Goal: Task Accomplishment & Management: Use online tool/utility

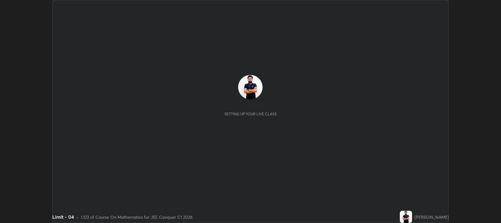
scroll to position [223, 500]
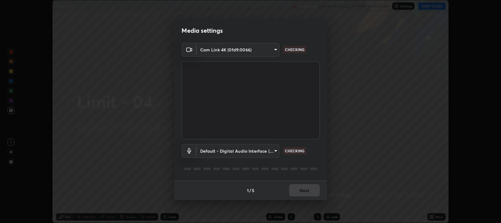
type input "97e3cd23c76f91fb91915eb68de44adfa811e639bdc8ba886a3eb3756a765973"
click at [276, 152] on body "Erase all Limit - 04 Recording WAS SCHEDULED TO START AT 11:50 AM Settings STAR…" at bounding box center [250, 111] width 501 height 223
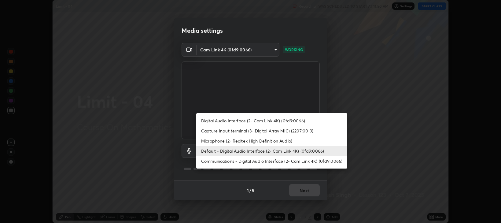
click at [247, 133] on li "Capture Input terminal (3- Digital Array MIC) (2207:0019)" at bounding box center [271, 131] width 151 height 10
type input "f4d90524edd0fc6071bd256806857bbffead7ec9200eda952aaaf004f3728003"
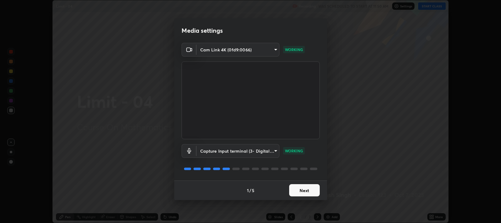
click at [306, 190] on button "Next" at bounding box center [304, 190] width 31 height 12
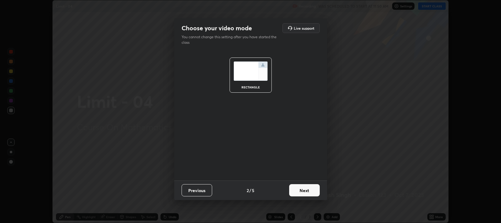
click at [307, 189] on button "Next" at bounding box center [304, 190] width 31 height 12
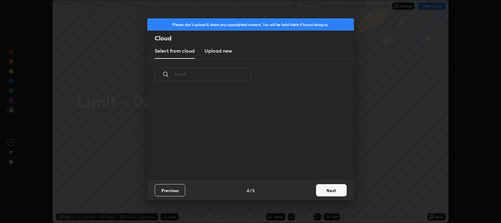
scroll to position [2, 3]
click at [327, 191] on button "Next" at bounding box center [331, 190] width 31 height 12
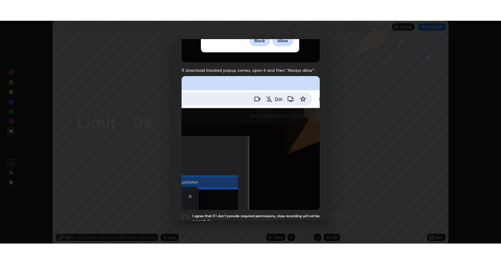
scroll to position [124, 0]
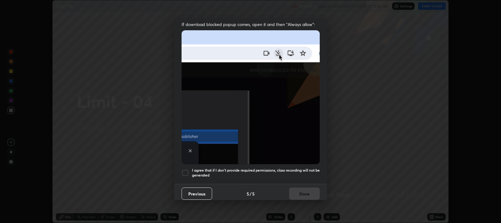
click at [185, 171] on div at bounding box center [184, 172] width 7 height 7
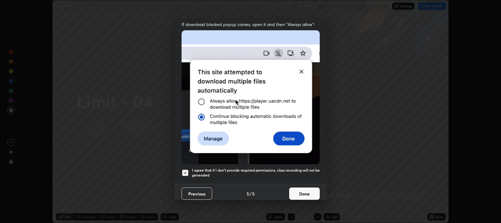
click at [301, 194] on button "Done" at bounding box center [304, 193] width 31 height 12
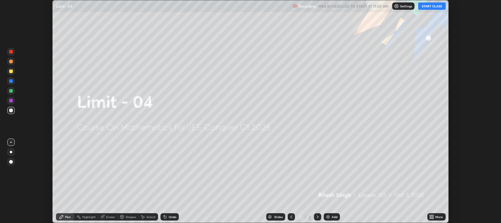
click at [433, 215] on icon at bounding box center [433, 216] width 2 height 2
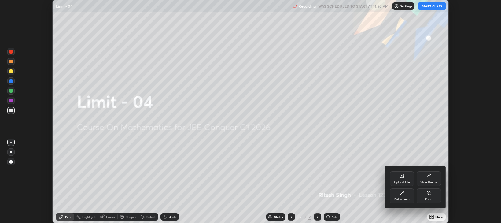
click at [403, 195] on icon at bounding box center [401, 192] width 5 height 5
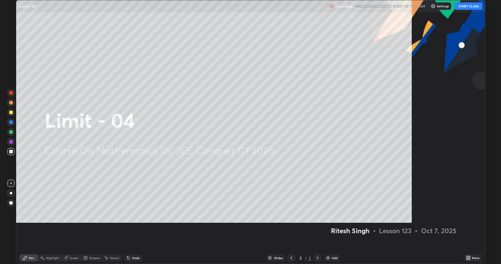
scroll to position [264, 501]
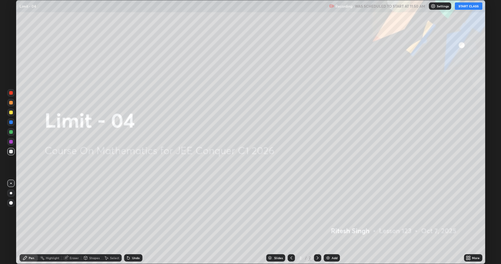
click at [468, 6] on button "START CLASS" at bounding box center [468, 5] width 27 height 7
click at [333, 222] on div "Add" at bounding box center [334, 257] width 6 height 3
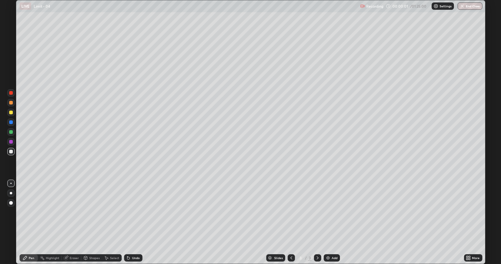
click at [331, 222] on div "Add" at bounding box center [332, 257] width 16 height 7
click at [330, 222] on div "Add" at bounding box center [332, 257] width 16 height 7
click at [328, 222] on img at bounding box center [327, 257] width 5 height 5
click at [331, 222] on div "Add" at bounding box center [332, 257] width 16 height 7
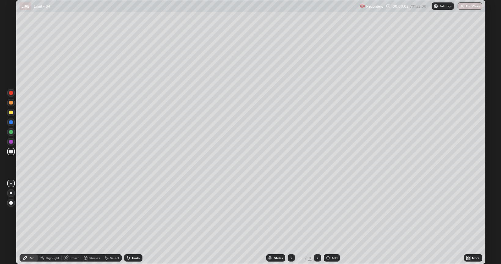
click at [331, 222] on div "Add" at bounding box center [332, 257] width 16 height 7
click at [330, 222] on div "Add" at bounding box center [332, 257] width 16 height 7
click at [329, 222] on img at bounding box center [328, 257] width 5 height 5
click at [328, 222] on img at bounding box center [327, 257] width 5 height 5
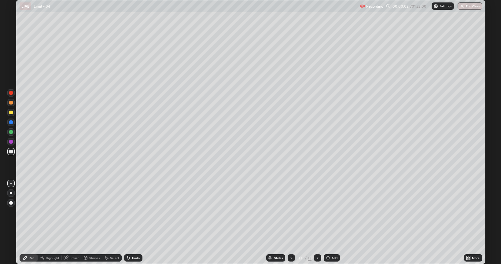
click at [328, 222] on img at bounding box center [327, 257] width 5 height 5
click at [329, 222] on img at bounding box center [327, 257] width 5 height 5
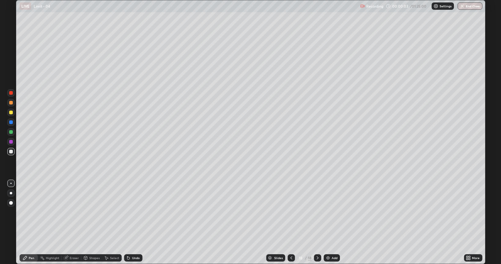
click at [291, 222] on icon at bounding box center [291, 257] width 5 height 5
click at [290, 222] on icon at bounding box center [291, 257] width 5 height 5
click at [291, 222] on icon at bounding box center [291, 257] width 5 height 5
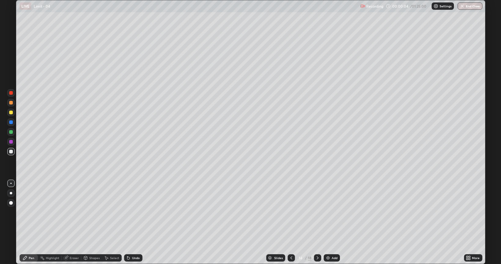
click at [291, 222] on icon at bounding box center [291, 257] width 5 height 5
click at [289, 222] on icon at bounding box center [291, 257] width 5 height 5
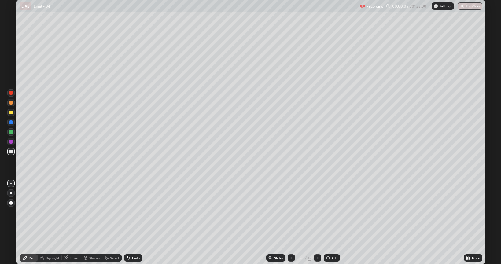
click at [289, 222] on icon at bounding box center [291, 257] width 5 height 5
click at [291, 222] on icon at bounding box center [291, 257] width 5 height 5
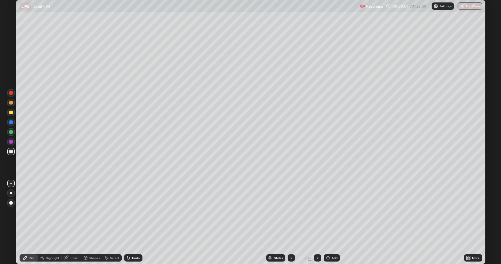
click at [291, 222] on icon at bounding box center [291, 257] width 5 height 5
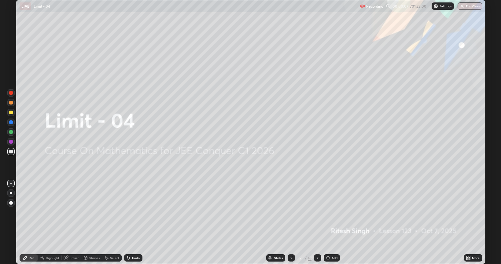
click at [317, 222] on icon at bounding box center [317, 257] width 5 height 5
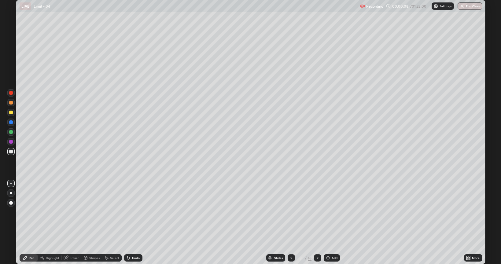
click at [12, 114] on div at bounding box center [11, 113] width 4 height 4
click at [127, 222] on icon at bounding box center [128, 258] width 2 height 2
click at [129, 222] on icon at bounding box center [128, 258] width 2 height 2
click at [127, 222] on icon at bounding box center [128, 258] width 2 height 2
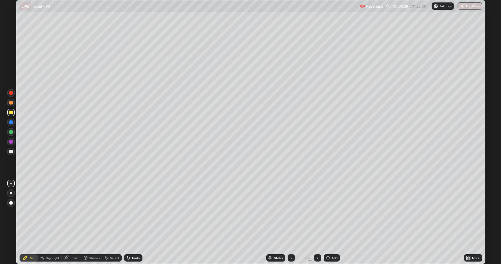
click at [127, 222] on icon at bounding box center [127, 256] width 1 height 1
click at [124, 222] on div "Undo" at bounding box center [133, 257] width 18 height 7
click at [127, 222] on icon at bounding box center [128, 258] width 2 height 2
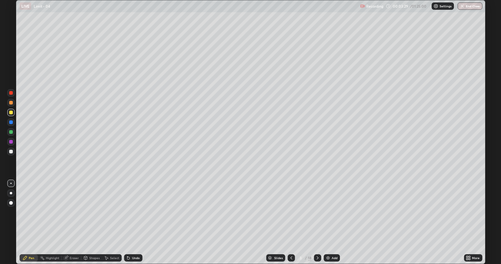
click at [128, 222] on icon at bounding box center [128, 258] width 2 height 2
click at [129, 222] on icon at bounding box center [128, 257] width 5 height 5
click at [127, 222] on icon at bounding box center [128, 258] width 2 height 2
click at [128, 222] on icon at bounding box center [128, 258] width 2 height 2
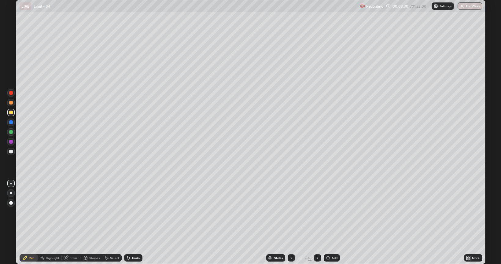
click at [127, 222] on icon at bounding box center [128, 258] width 2 height 2
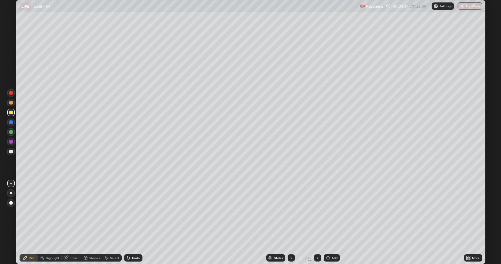
click at [128, 222] on icon at bounding box center [128, 258] width 2 height 2
click at [127, 222] on icon at bounding box center [128, 258] width 2 height 2
click at [129, 222] on icon at bounding box center [128, 258] width 2 height 2
click at [127, 222] on icon at bounding box center [128, 258] width 2 height 2
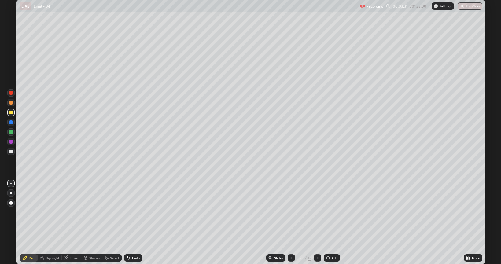
click at [126, 222] on icon at bounding box center [128, 257] width 5 height 5
click at [128, 222] on icon at bounding box center [128, 258] width 2 height 2
click at [129, 222] on icon at bounding box center [128, 257] width 5 height 5
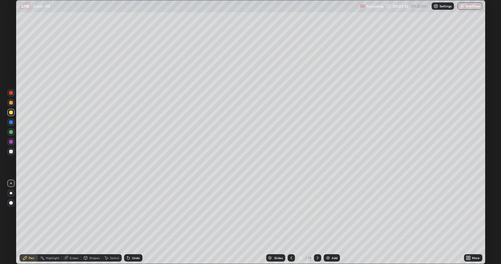
click at [128, 222] on icon at bounding box center [128, 258] width 2 height 2
click at [127, 222] on icon at bounding box center [128, 258] width 2 height 2
click at [128, 222] on icon at bounding box center [128, 258] width 2 height 2
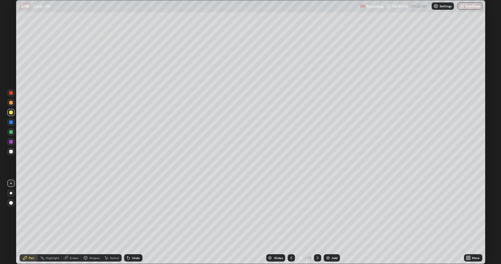
click at [129, 222] on icon at bounding box center [128, 257] width 5 height 5
click at [127, 222] on icon at bounding box center [128, 258] width 2 height 2
click at [128, 222] on icon at bounding box center [128, 258] width 2 height 2
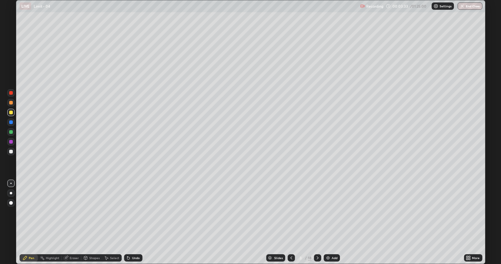
click at [128, 222] on icon at bounding box center [128, 258] width 2 height 2
click at [129, 222] on icon at bounding box center [128, 257] width 5 height 5
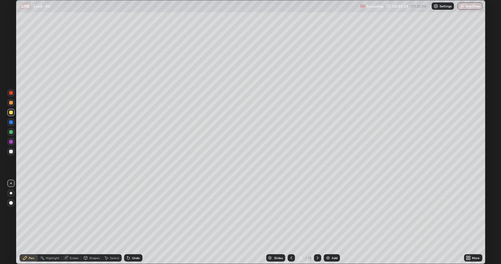
click at [129, 222] on icon at bounding box center [128, 257] width 5 height 5
click at [127, 222] on icon at bounding box center [128, 258] width 2 height 2
click at [128, 222] on icon at bounding box center [128, 257] width 5 height 5
click at [128, 222] on icon at bounding box center [128, 258] width 2 height 2
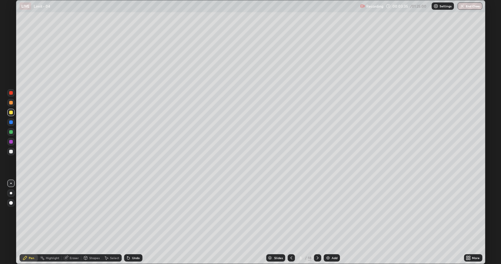
click at [127, 222] on icon at bounding box center [127, 256] width 1 height 1
click at [129, 222] on icon at bounding box center [128, 257] width 5 height 5
click at [127, 222] on icon at bounding box center [128, 258] width 2 height 2
click at [130, 222] on icon at bounding box center [128, 257] width 5 height 5
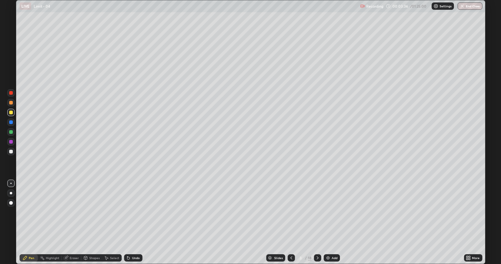
click at [127, 222] on icon at bounding box center [128, 258] width 2 height 2
click at [71, 222] on div "Eraser" at bounding box center [74, 257] width 9 height 3
click at [29, 222] on div "Pen" at bounding box center [29, 257] width 18 height 7
click at [317, 222] on icon at bounding box center [317, 257] width 5 height 5
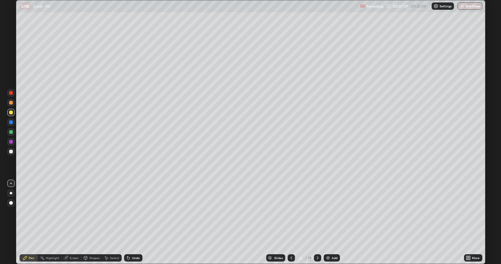
click at [134, 222] on div "Undo" at bounding box center [133, 257] width 18 height 7
click at [133, 222] on div "Undo" at bounding box center [136, 257] width 8 height 3
click at [132, 222] on div "Undo" at bounding box center [136, 257] width 8 height 3
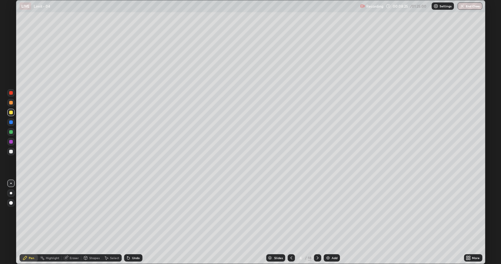
click at [134, 222] on div "Undo" at bounding box center [136, 257] width 8 height 3
click at [133, 222] on div "Undo" at bounding box center [136, 257] width 8 height 3
click at [132, 222] on div "Undo" at bounding box center [133, 257] width 18 height 7
click at [133, 222] on div "Undo" at bounding box center [136, 257] width 8 height 3
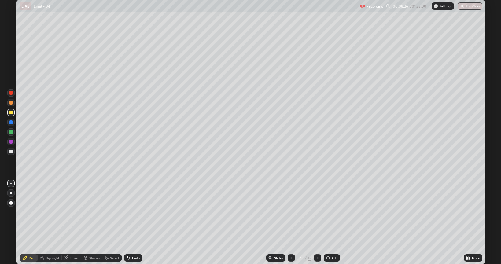
click at [134, 222] on div "Undo" at bounding box center [136, 257] width 8 height 3
click at [135, 222] on div "Undo" at bounding box center [136, 257] width 8 height 3
click at [136, 222] on div "Undo" at bounding box center [136, 257] width 8 height 3
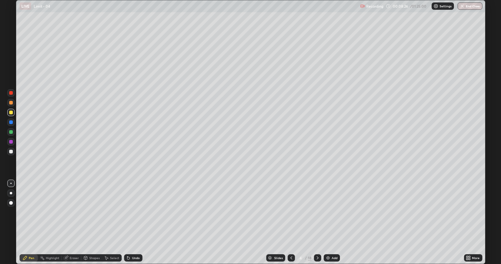
click at [137, 222] on div "Undo" at bounding box center [136, 257] width 8 height 3
click at [136, 222] on div "Undo" at bounding box center [136, 257] width 8 height 3
click at [135, 222] on div "Undo" at bounding box center [136, 257] width 8 height 3
click at [130, 222] on div "Undo" at bounding box center [133, 257] width 18 height 7
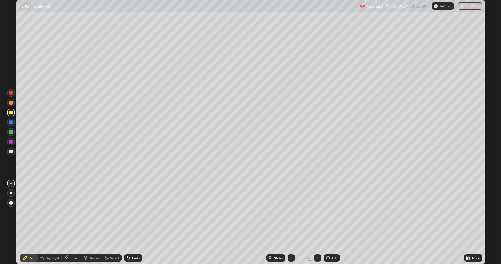
click at [132, 222] on div "Undo" at bounding box center [133, 257] width 18 height 7
click at [131, 222] on div "Undo" at bounding box center [133, 257] width 18 height 7
click at [130, 222] on div "Undo" at bounding box center [133, 257] width 18 height 7
click at [132, 222] on div "Undo" at bounding box center [136, 257] width 8 height 3
click at [133, 222] on div "Undo" at bounding box center [136, 257] width 8 height 3
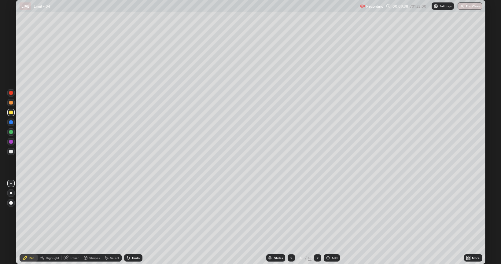
click at [133, 222] on div "Undo" at bounding box center [136, 257] width 8 height 3
click at [129, 222] on icon at bounding box center [128, 257] width 5 height 5
click at [132, 222] on div "Undo" at bounding box center [136, 257] width 8 height 3
click at [132, 222] on div "Undo" at bounding box center [133, 257] width 18 height 7
click at [132, 222] on div "Undo" at bounding box center [136, 257] width 8 height 3
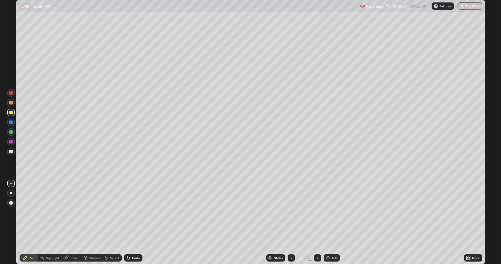
click at [134, 222] on div "Undo" at bounding box center [136, 257] width 8 height 3
click at [133, 222] on div "Undo" at bounding box center [133, 257] width 18 height 7
click at [131, 222] on div "Undo" at bounding box center [133, 257] width 18 height 7
click at [67, 222] on icon at bounding box center [66, 257] width 5 height 5
click at [29, 222] on div "Pen" at bounding box center [31, 257] width 5 height 3
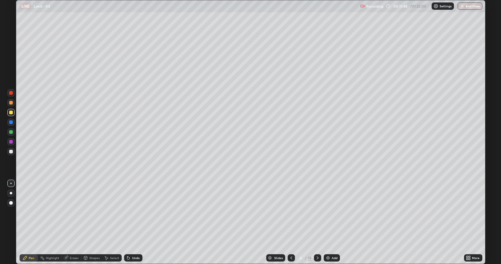
click at [70, 222] on div "Eraser" at bounding box center [74, 257] width 9 height 3
click at [31, 222] on div "Pen" at bounding box center [31, 257] width 5 height 3
click at [317, 222] on div at bounding box center [317, 257] width 7 height 7
click at [71, 222] on div "Eraser" at bounding box center [72, 257] width 20 height 7
click at [27, 222] on div "Pen" at bounding box center [29, 257] width 18 height 7
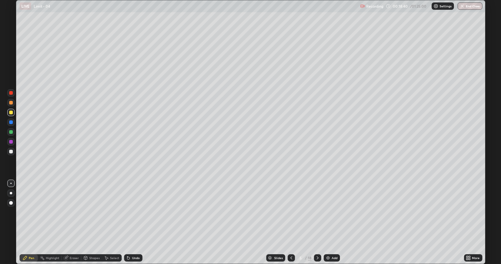
click at [317, 222] on icon at bounding box center [317, 257] width 5 height 5
click at [133, 222] on div "Undo" at bounding box center [136, 257] width 8 height 3
click at [291, 222] on icon at bounding box center [291, 257] width 2 height 3
click at [317, 222] on icon at bounding box center [317, 257] width 5 height 5
click at [137, 222] on div "Undo" at bounding box center [133, 257] width 18 height 7
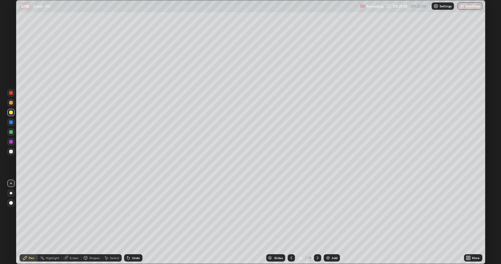
click at [135, 222] on div "Undo" at bounding box center [136, 257] width 8 height 3
click at [317, 222] on icon at bounding box center [317, 257] width 5 height 5
click at [132, 222] on div "Undo" at bounding box center [133, 257] width 18 height 7
click at [132, 222] on div "Undo" at bounding box center [136, 257] width 8 height 3
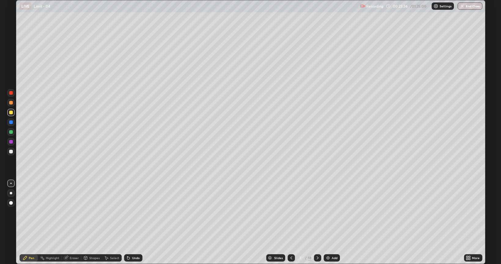
click at [131, 222] on div "Undo" at bounding box center [133, 257] width 18 height 7
click at [127, 222] on icon at bounding box center [128, 258] width 2 height 2
click at [71, 222] on div "Eraser" at bounding box center [74, 257] width 9 height 3
click at [31, 222] on div "Pen" at bounding box center [31, 257] width 5 height 3
click at [70, 222] on div "Eraser" at bounding box center [74, 257] width 9 height 3
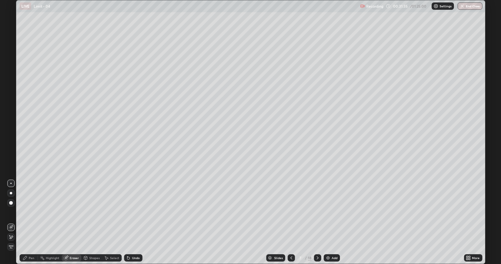
click at [28, 222] on div "Pen" at bounding box center [29, 257] width 18 height 7
click at [319, 222] on icon at bounding box center [317, 257] width 5 height 5
click at [137, 222] on div "Undo" at bounding box center [133, 257] width 18 height 7
click at [135, 222] on div "Undo" at bounding box center [133, 257] width 18 height 7
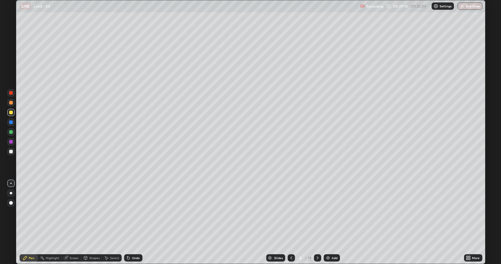
click at [135, 222] on div "Undo" at bounding box center [133, 257] width 18 height 7
click at [134, 222] on div "Undo" at bounding box center [133, 257] width 18 height 7
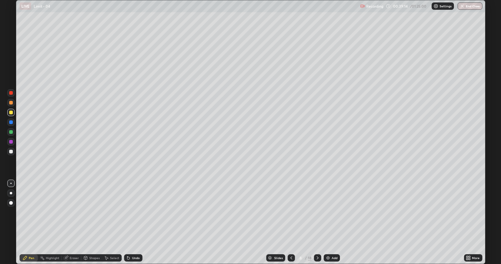
click at [134, 222] on div "Undo" at bounding box center [133, 257] width 18 height 7
click at [133, 222] on div "Undo" at bounding box center [133, 257] width 18 height 7
click at [132, 222] on div "Undo" at bounding box center [133, 257] width 18 height 7
click at [133, 222] on div "Undo" at bounding box center [133, 257] width 18 height 7
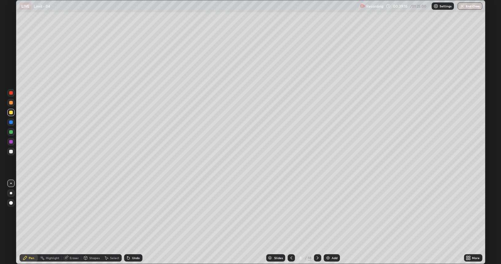
click at [132, 222] on div "Undo" at bounding box center [133, 257] width 18 height 7
click at [131, 222] on div "Undo" at bounding box center [133, 257] width 18 height 7
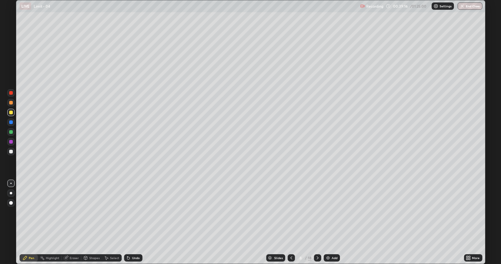
click at [131, 222] on div "Undo" at bounding box center [133, 257] width 18 height 7
click at [132, 222] on div "Undo" at bounding box center [133, 257] width 18 height 7
click at [133, 222] on div "Undo" at bounding box center [136, 257] width 8 height 3
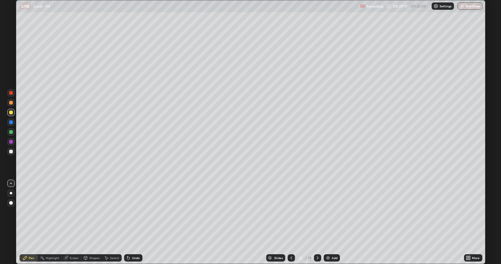
click at [134, 222] on div "Undo" at bounding box center [136, 257] width 8 height 3
click at [133, 222] on div "Undo" at bounding box center [136, 257] width 8 height 3
click at [132, 222] on div "Undo" at bounding box center [136, 257] width 8 height 3
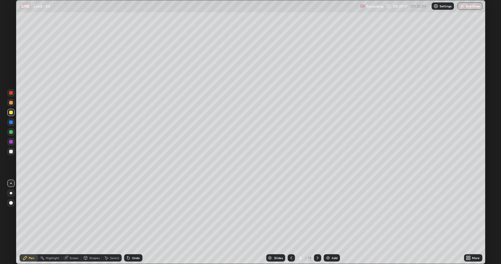
click at [133, 222] on div "Undo" at bounding box center [136, 257] width 8 height 3
click at [132, 222] on div "Undo" at bounding box center [136, 257] width 8 height 3
click at [131, 222] on div "Undo" at bounding box center [133, 257] width 18 height 7
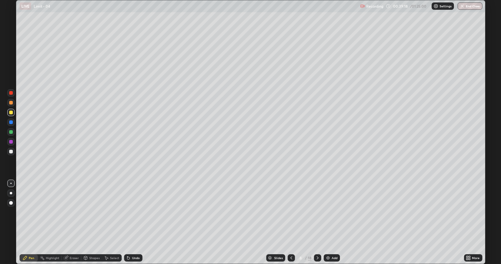
click at [131, 222] on div "Undo" at bounding box center [133, 257] width 18 height 7
click at [130, 222] on div "Undo" at bounding box center [133, 257] width 18 height 7
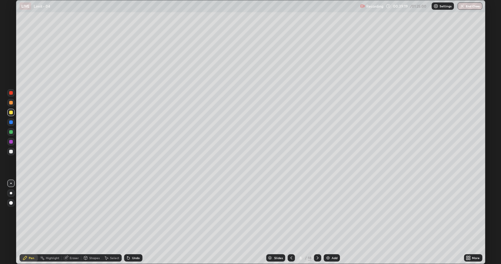
click at [128, 222] on icon at bounding box center [128, 258] width 2 height 2
click at [127, 222] on icon at bounding box center [128, 258] width 2 height 2
click at [129, 222] on icon at bounding box center [128, 257] width 5 height 5
click at [130, 222] on div "Undo" at bounding box center [133, 257] width 18 height 7
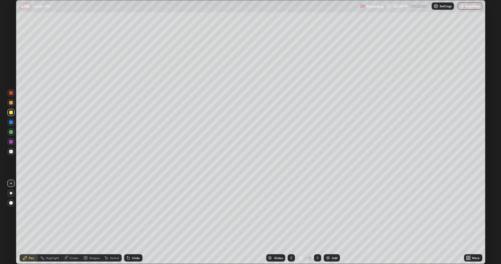
click at [130, 222] on icon at bounding box center [128, 257] width 5 height 5
click at [127, 222] on icon at bounding box center [128, 258] width 2 height 2
click at [70, 222] on div "Eraser" at bounding box center [74, 257] width 9 height 3
click at [30, 222] on div "Pen" at bounding box center [29, 257] width 18 height 7
click at [290, 222] on icon at bounding box center [291, 257] width 5 height 5
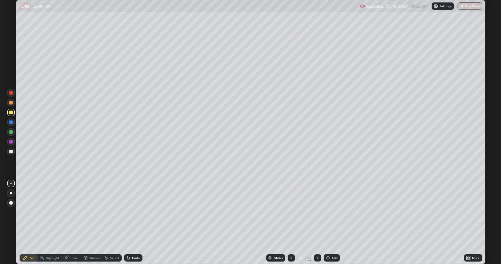
click at [290, 222] on icon at bounding box center [291, 257] width 5 height 5
click at [290, 222] on icon at bounding box center [291, 257] width 2 height 3
click at [291, 222] on icon at bounding box center [291, 257] width 5 height 5
click at [290, 222] on icon at bounding box center [291, 257] width 2 height 3
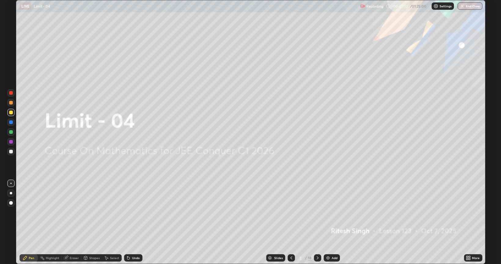
click at [317, 222] on icon at bounding box center [317, 257] width 5 height 5
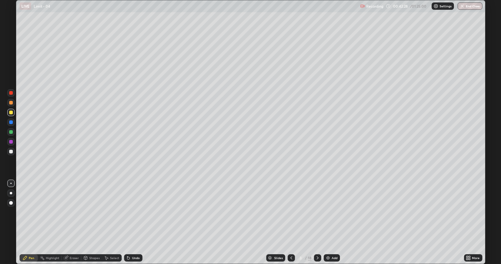
click at [317, 222] on icon at bounding box center [317, 257] width 5 height 5
click at [318, 222] on div at bounding box center [317, 257] width 7 height 7
click at [317, 222] on icon at bounding box center [317, 257] width 5 height 5
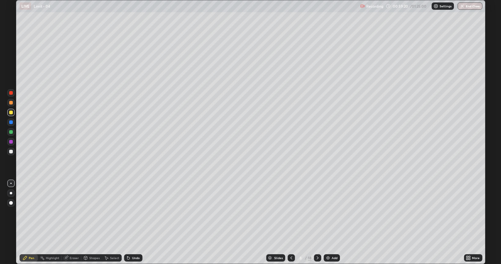
click at [320, 222] on div at bounding box center [317, 257] width 7 height 7
click at [11, 151] on div at bounding box center [11, 152] width 4 height 4
click at [11, 115] on div at bounding box center [10, 112] width 7 height 7
click at [11, 93] on div at bounding box center [11, 93] width 4 height 4
click at [9, 151] on div at bounding box center [10, 151] width 7 height 7
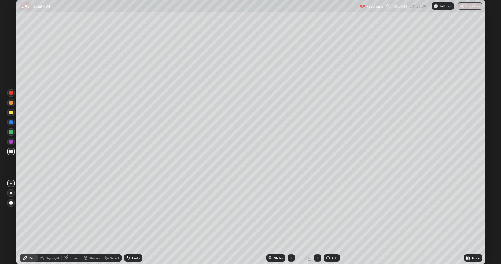
click at [137, 222] on div "Undo" at bounding box center [136, 257] width 8 height 3
click at [134, 222] on div "Undo" at bounding box center [133, 257] width 18 height 7
click at [131, 222] on div "Undo" at bounding box center [133, 257] width 18 height 7
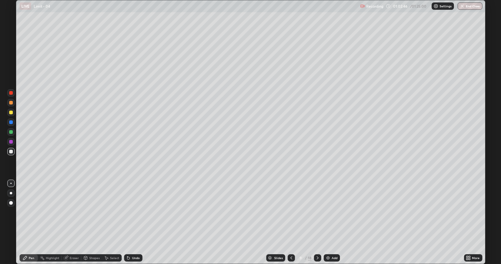
click at [318, 222] on icon at bounding box center [317, 257] width 5 height 5
click at [135, 222] on div "Undo" at bounding box center [136, 257] width 8 height 3
click at [133, 222] on div "Undo" at bounding box center [136, 257] width 8 height 3
click at [91, 222] on div "Shapes" at bounding box center [94, 257] width 10 height 3
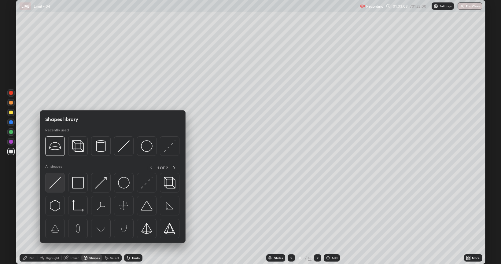
click at [55, 185] on img at bounding box center [55, 183] width 12 height 12
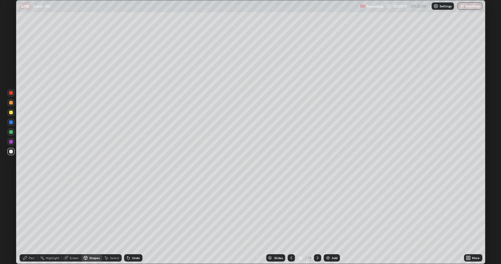
click at [25, 222] on icon at bounding box center [25, 257] width 5 height 5
click at [10, 113] on div at bounding box center [11, 113] width 4 height 4
click at [93, 222] on div "Shapes" at bounding box center [91, 257] width 21 height 7
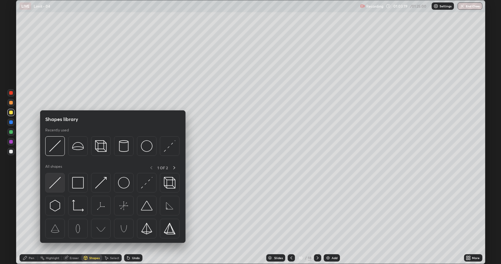
click at [56, 186] on img at bounding box center [55, 183] width 12 height 12
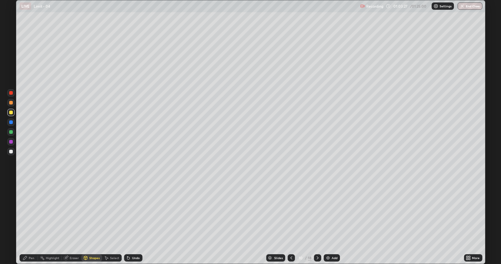
click at [27, 222] on div "Pen" at bounding box center [29, 257] width 18 height 7
click at [74, 222] on div "Eraser" at bounding box center [72, 257] width 20 height 7
click at [29, 222] on div "Pen" at bounding box center [29, 257] width 18 height 7
click at [68, 222] on div "Eraser" at bounding box center [72, 257] width 20 height 7
click at [29, 222] on div "Pen" at bounding box center [29, 257] width 18 height 7
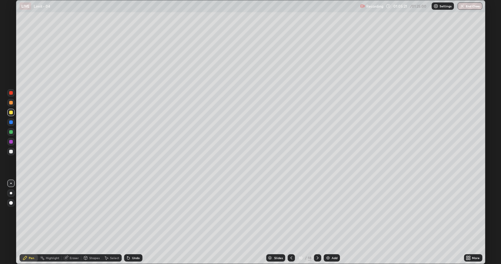
click at [11, 153] on div at bounding box center [11, 152] width 4 height 4
click at [9, 93] on div at bounding box center [11, 93] width 4 height 4
click at [68, 222] on icon at bounding box center [66, 257] width 5 height 5
click at [28, 222] on div "Pen" at bounding box center [29, 257] width 18 height 7
click at [11, 152] on div at bounding box center [11, 152] width 4 height 4
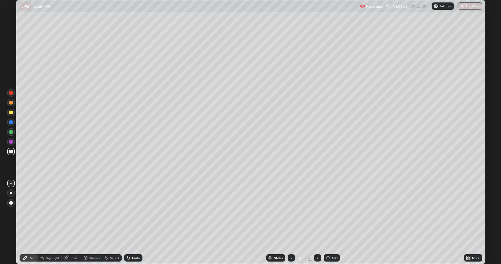
click at [134, 222] on div "Undo" at bounding box center [133, 257] width 18 height 7
click at [72, 222] on div "Eraser" at bounding box center [72, 257] width 20 height 7
click at [29, 222] on div "Pen" at bounding box center [29, 257] width 18 height 7
click at [68, 222] on div "Eraser" at bounding box center [72, 257] width 20 height 7
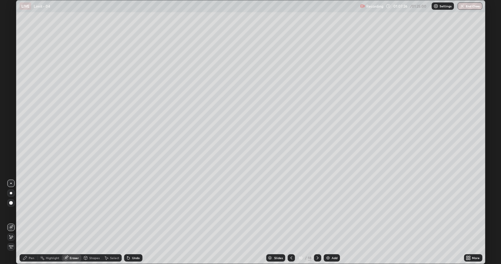
click at [28, 222] on div "Pen" at bounding box center [29, 257] width 18 height 7
click at [71, 222] on div "Eraser" at bounding box center [74, 257] width 9 height 3
click at [29, 222] on div "Pen" at bounding box center [29, 257] width 18 height 7
click at [71, 222] on div "Eraser" at bounding box center [74, 257] width 9 height 3
click at [27, 222] on div "Pen" at bounding box center [29, 257] width 18 height 7
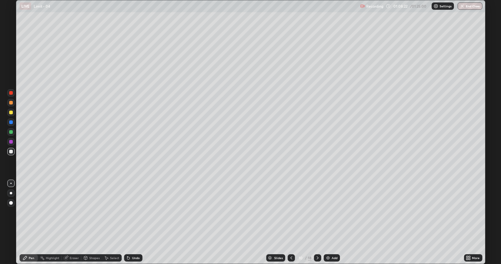
click at [68, 222] on div "Eraser" at bounding box center [72, 257] width 20 height 7
click at [29, 222] on div "Pen" at bounding box center [29, 257] width 18 height 7
click at [317, 222] on icon at bounding box center [317, 257] width 5 height 5
click at [290, 222] on icon at bounding box center [291, 257] width 5 height 5
click at [317, 222] on icon at bounding box center [317, 257] width 5 height 5
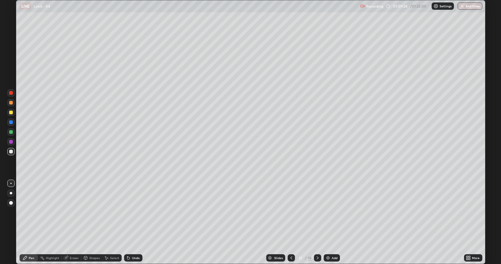
click at [290, 222] on icon at bounding box center [291, 257] width 5 height 5
click at [314, 222] on div at bounding box center [317, 257] width 7 height 7
click at [136, 222] on div "Undo" at bounding box center [136, 257] width 8 height 3
click at [72, 222] on div "Eraser" at bounding box center [74, 257] width 9 height 3
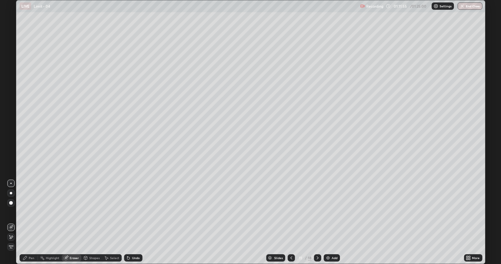
click at [24, 222] on div "Pen" at bounding box center [29, 257] width 18 height 7
click at [291, 222] on icon at bounding box center [291, 257] width 5 height 5
click at [317, 222] on icon at bounding box center [317, 257] width 5 height 5
click at [317, 222] on icon at bounding box center [318, 257] width 2 height 3
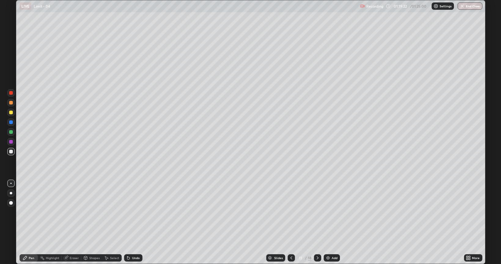
click at [317, 222] on icon at bounding box center [318, 257] width 2 height 3
click at [73, 222] on div "Eraser" at bounding box center [74, 257] width 9 height 3
click at [31, 222] on div "Pen" at bounding box center [31, 257] width 5 height 3
click at [132, 222] on div "Undo" at bounding box center [136, 257] width 8 height 3
click at [133, 222] on div "Undo" at bounding box center [133, 257] width 18 height 7
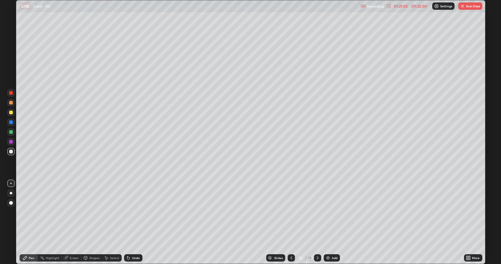
click at [133, 222] on div "Undo" at bounding box center [133, 257] width 18 height 7
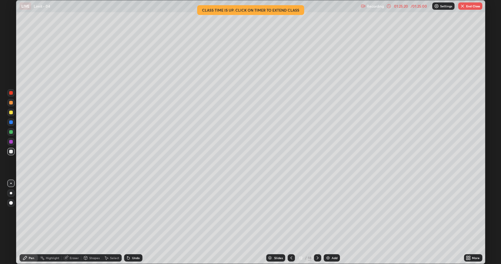
click at [473, 7] on button "End Class" at bounding box center [470, 5] width 24 height 7
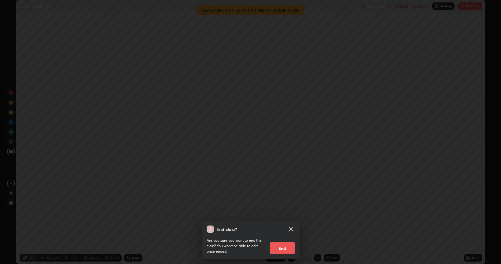
click at [280, 222] on button "End" at bounding box center [282, 248] width 24 height 12
